Goal: Download file/media

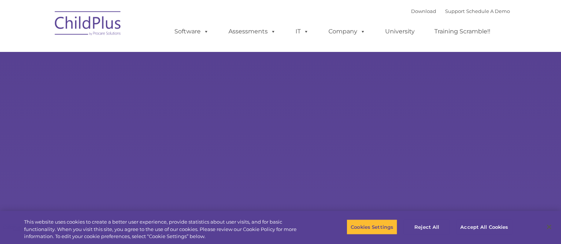
select select "MEDIUM"
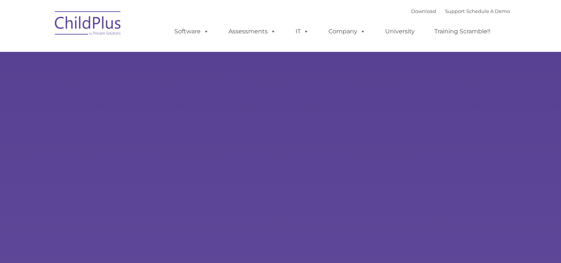
type input ""
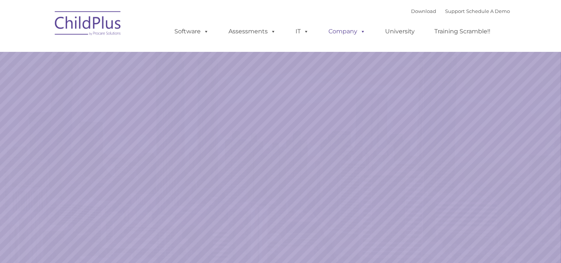
select select "MEDIUM"
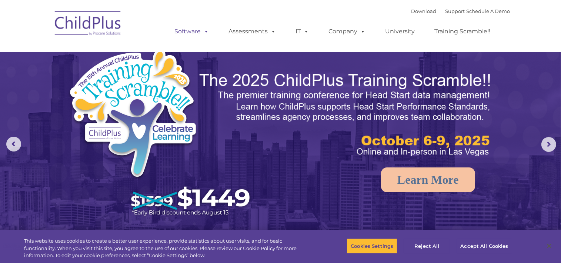
click at [203, 33] on span at bounding box center [205, 31] width 8 height 7
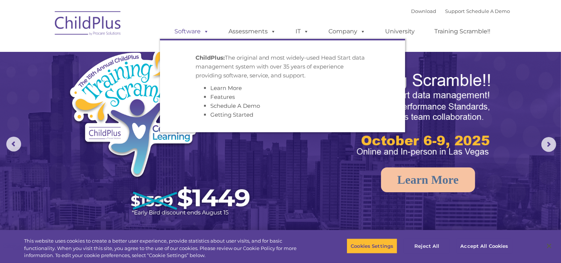
click at [203, 33] on span at bounding box center [205, 31] width 8 height 7
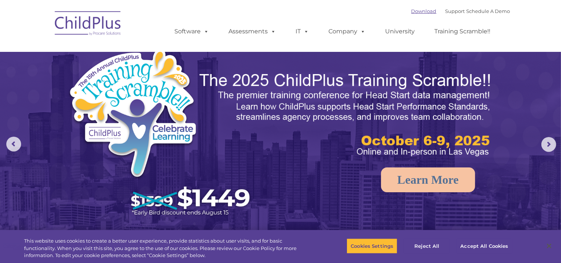
click at [416, 12] on link "Download" at bounding box center [423, 11] width 25 height 6
